Goal: Information Seeking & Learning: Learn about a topic

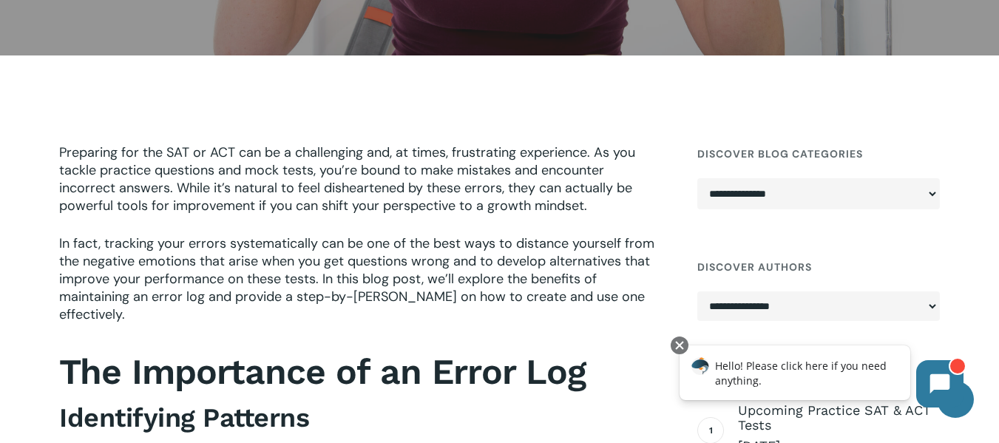
scroll to position [444, 0]
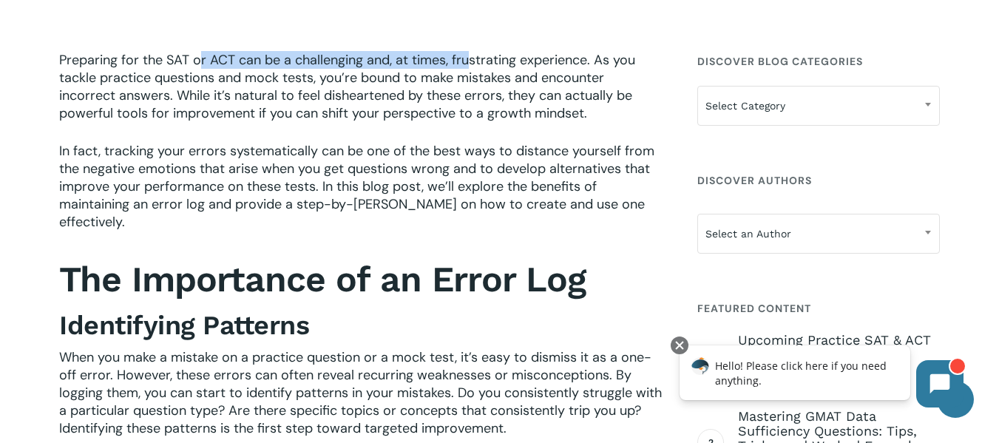
drag, startPoint x: 200, startPoint y: 66, endPoint x: 467, endPoint y: 59, distance: 267.0
click at [467, 59] on span "Preparing for the SAT or ACT can be a challenging and, at times, frustrating ex…" at bounding box center [347, 86] width 576 height 71
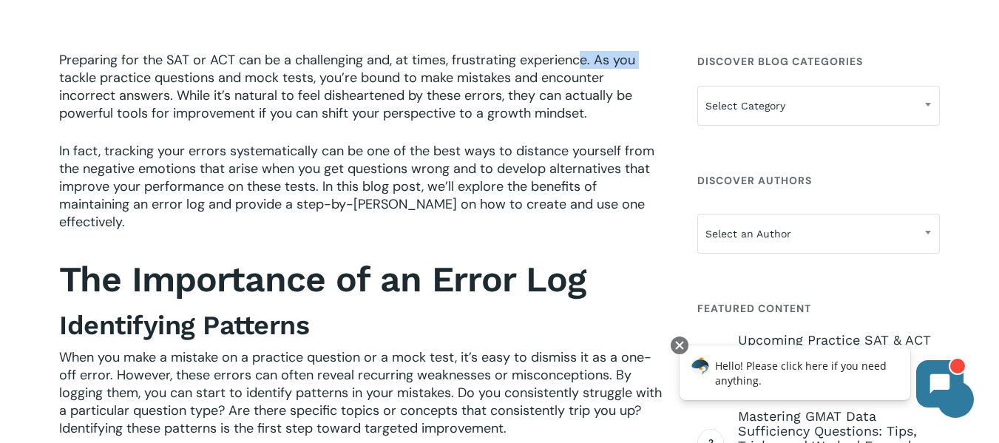
drag, startPoint x: 579, startPoint y: 60, endPoint x: 40, endPoint y: 70, distance: 539.1
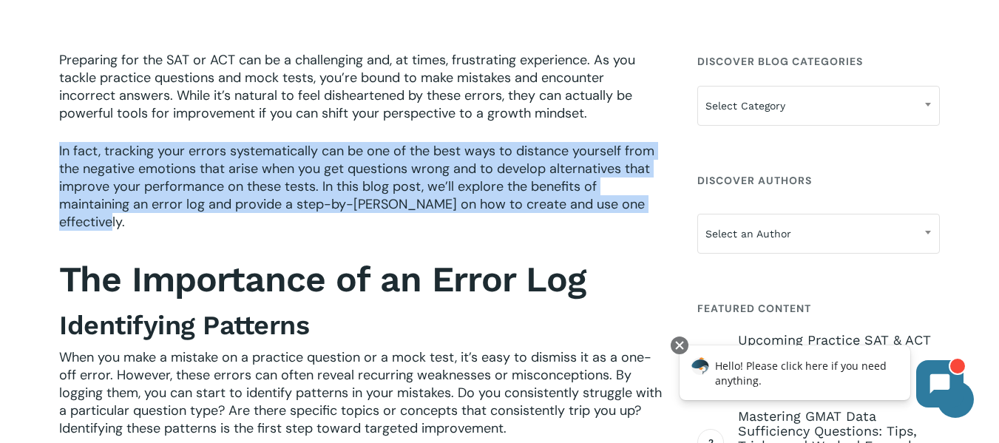
drag, startPoint x: 55, startPoint y: 146, endPoint x: 191, endPoint y: 225, distance: 156.7
click at [192, 226] on p "In fact, tracking your errors systematically can be one of the best ways to dis…" at bounding box center [360, 196] width 603 height 109
drag, startPoint x: 43, startPoint y: 150, endPoint x: 274, endPoint y: 215, distance: 240.4
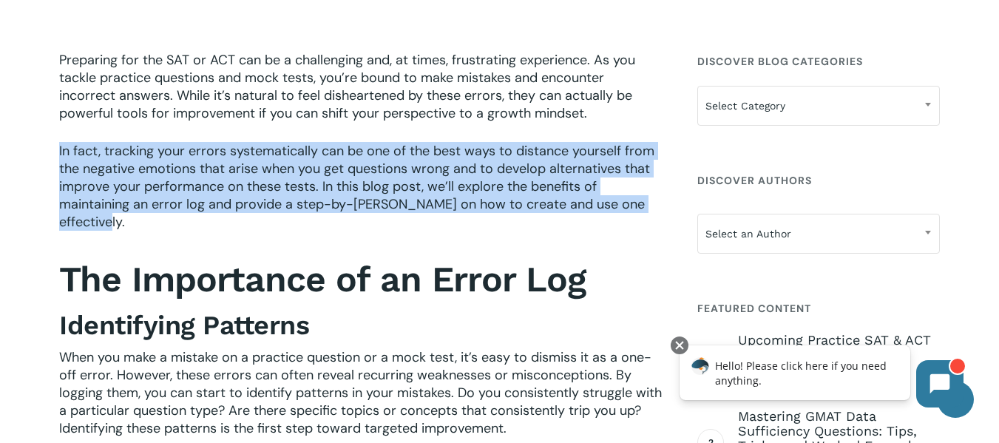
click at [274, 215] on p "In fact, tracking your errors systematically can be one of the best ways to dis…" at bounding box center [360, 196] width 603 height 109
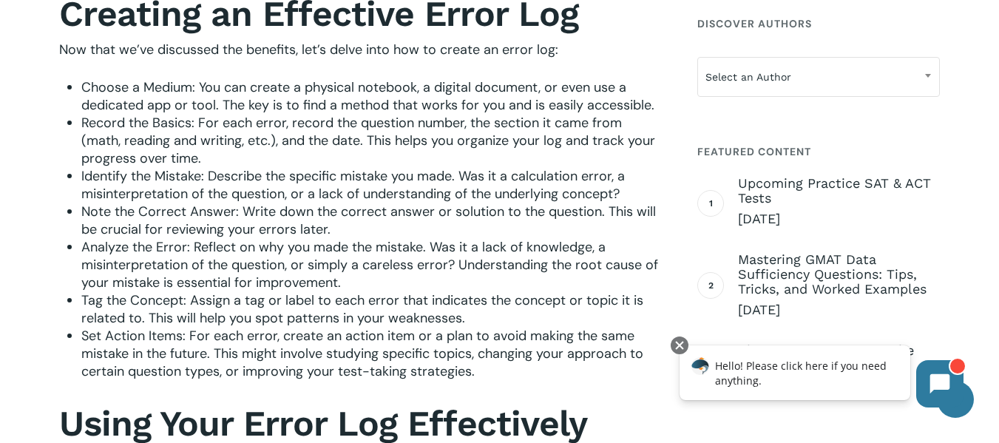
scroll to position [1479, 0]
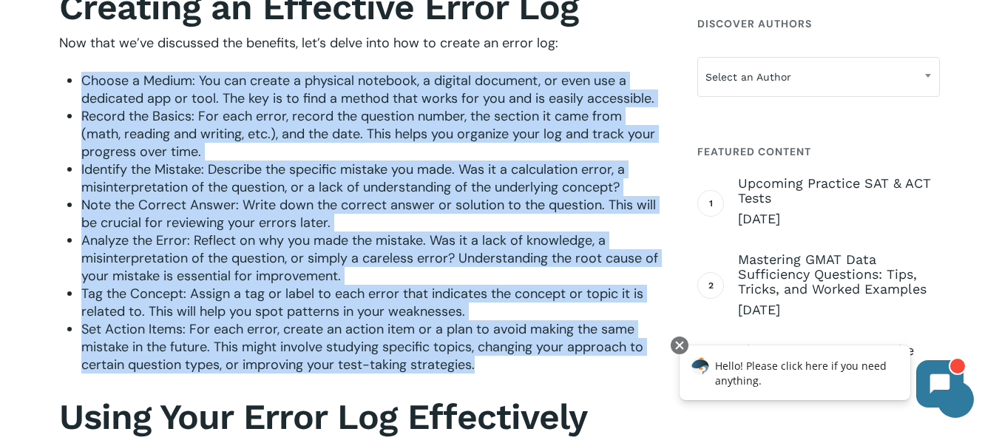
drag, startPoint x: 69, startPoint y: 87, endPoint x: 538, endPoint y: 371, distance: 549.0
click at [538, 371] on ul "Choose a Medium: You can create a physical notebook, a digital document, or eve…" at bounding box center [371, 223] width 581 height 302
copy ul "Choose a Medium: You can create a physical notebook, a digital document, or eve…"
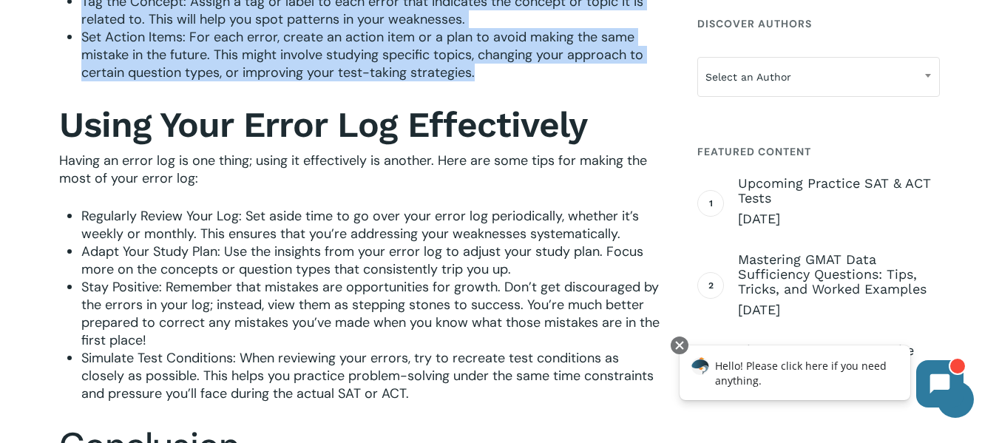
scroll to position [1848, 0]
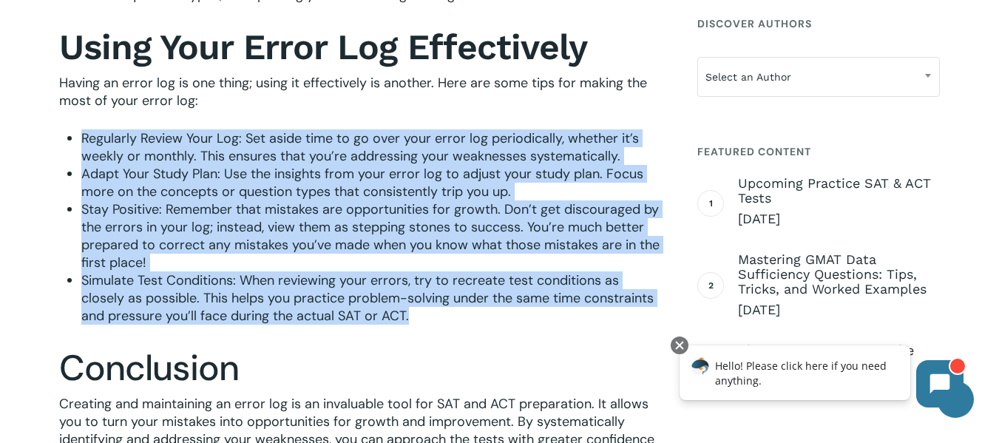
drag, startPoint x: 73, startPoint y: 138, endPoint x: 526, endPoint y: 308, distance: 484.1
click at [526, 308] on div "An example of a spreadsheet error log Creating an Effective Error Log Now that …" at bounding box center [360, 99] width 603 height 1056
copy ul "Regularly Review Your Log: Set aside time to go over your error log periodicall…"
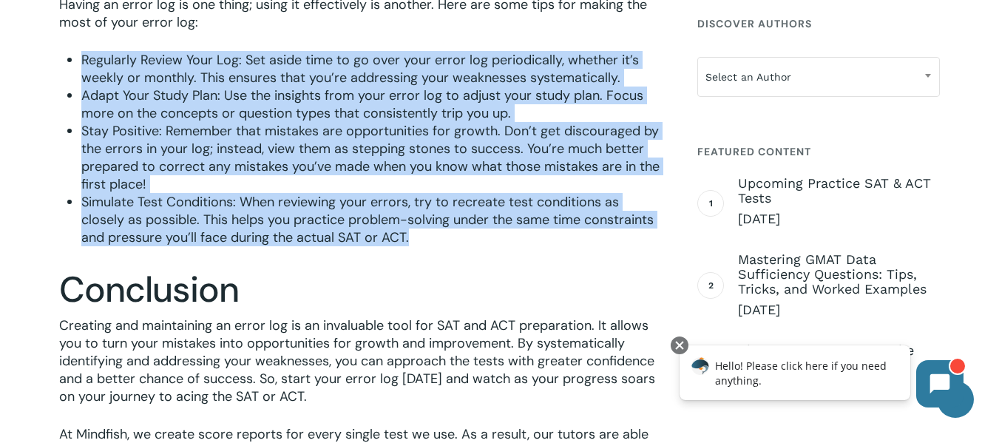
scroll to position [2070, 0]
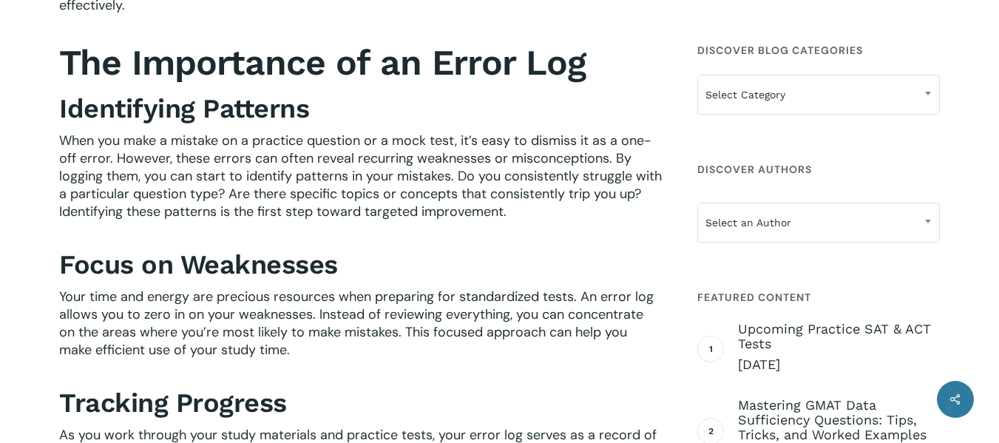
scroll to position [588, 0]
